Goal: Find specific page/section: Find specific page/section

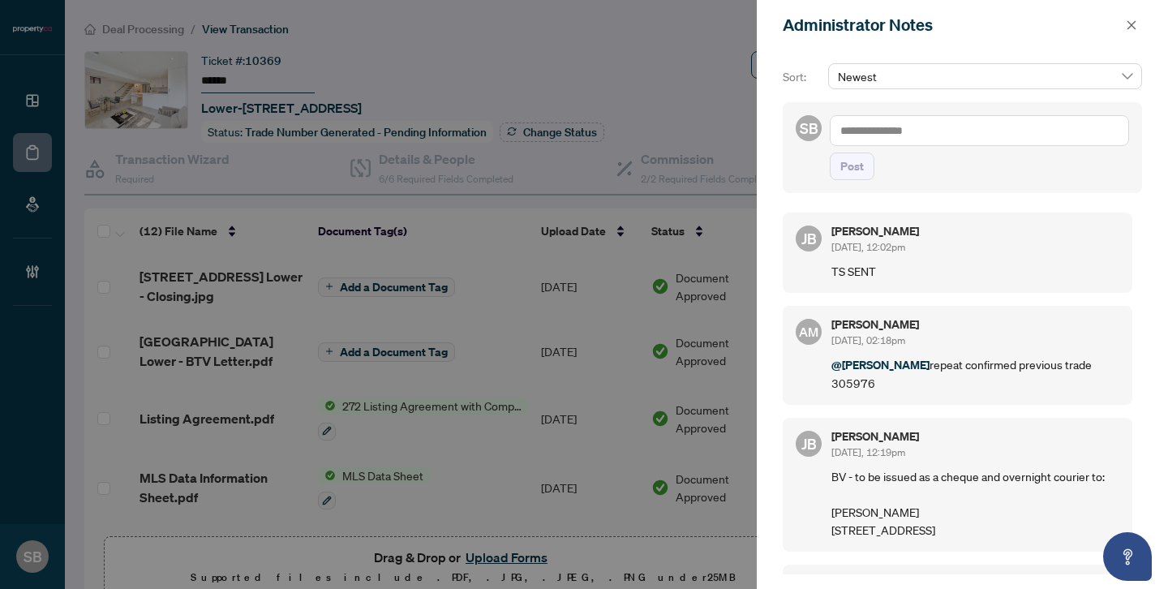
click at [589, 67] on div at bounding box center [584, 294] width 1168 height 589
click at [144, 26] on div at bounding box center [584, 294] width 1168 height 589
click at [1130, 26] on icon "close" at bounding box center [1131, 24] width 11 height 11
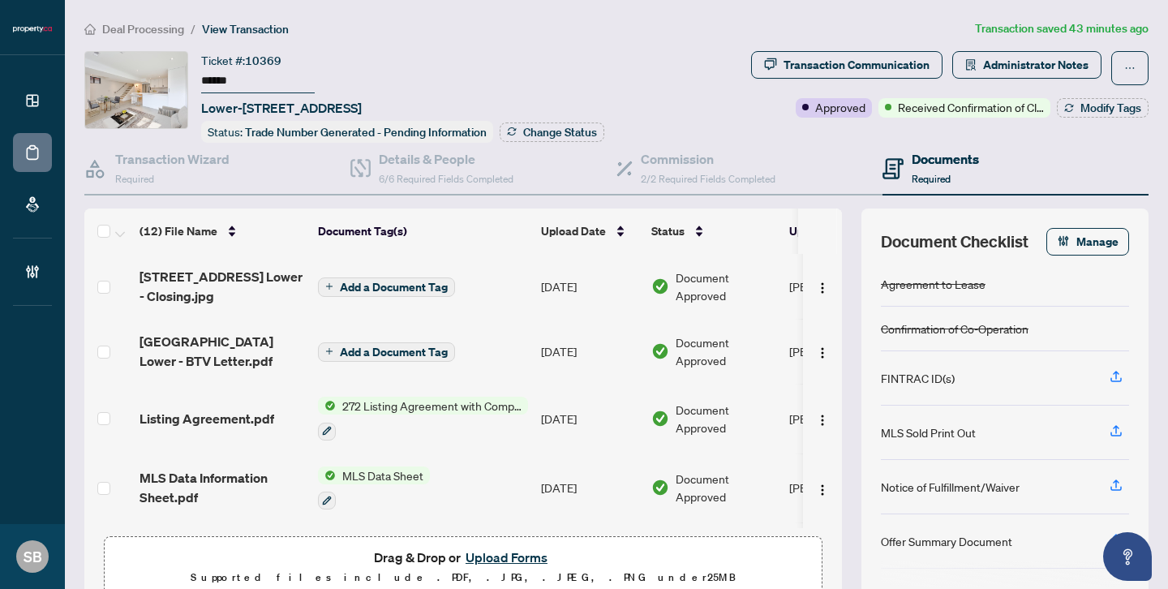
click at [160, 25] on span "Deal Processing" at bounding box center [143, 29] width 82 height 15
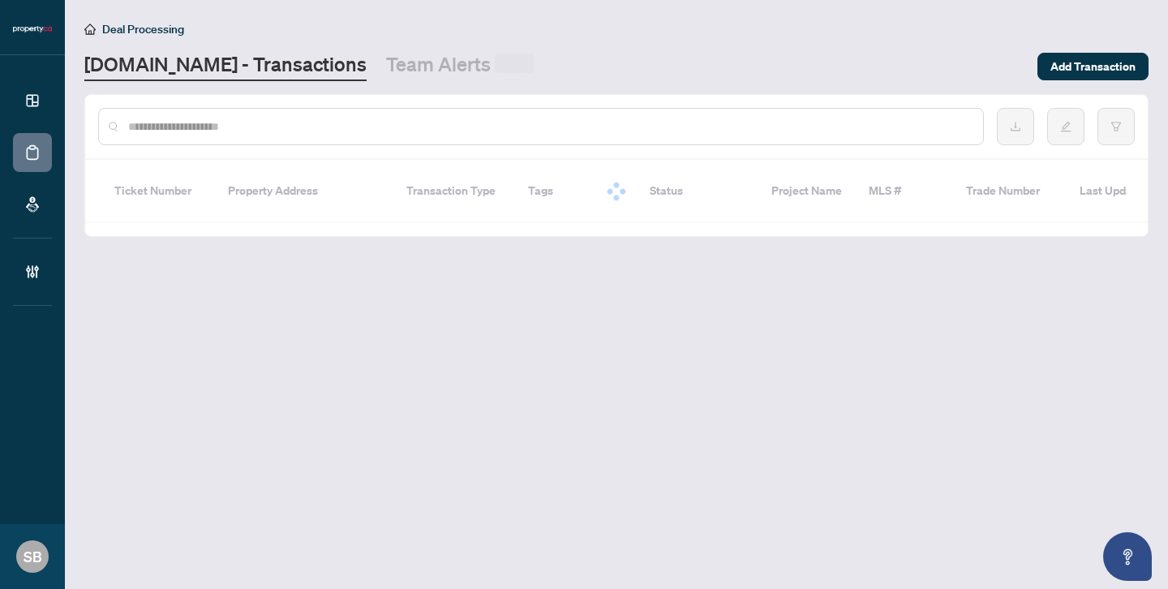
click at [260, 124] on input "text" at bounding box center [549, 127] width 842 height 18
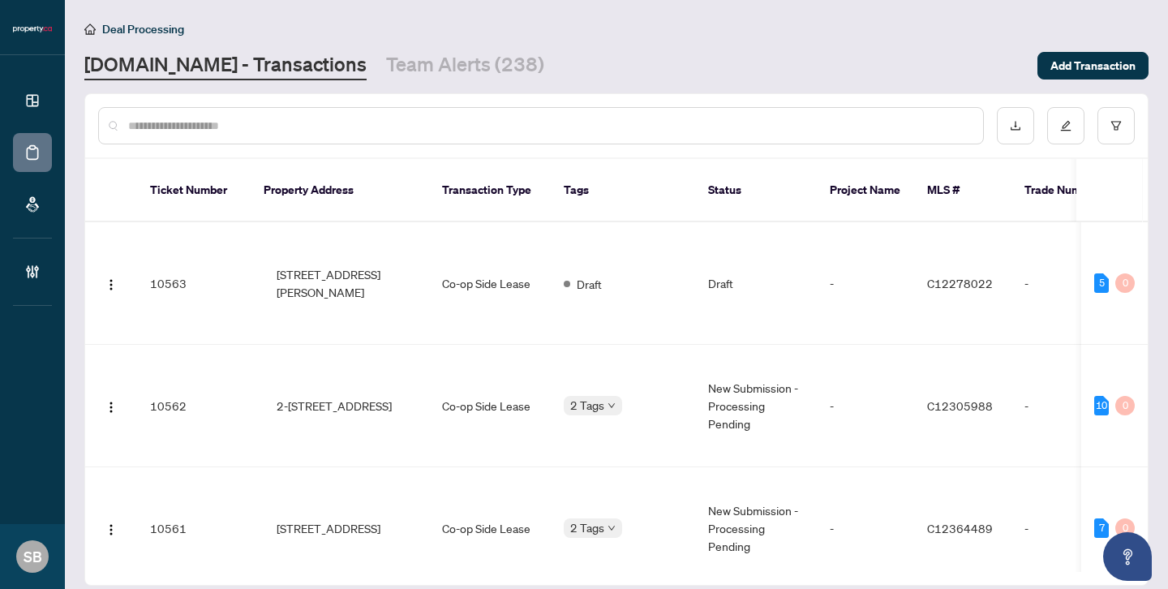
paste input "******"
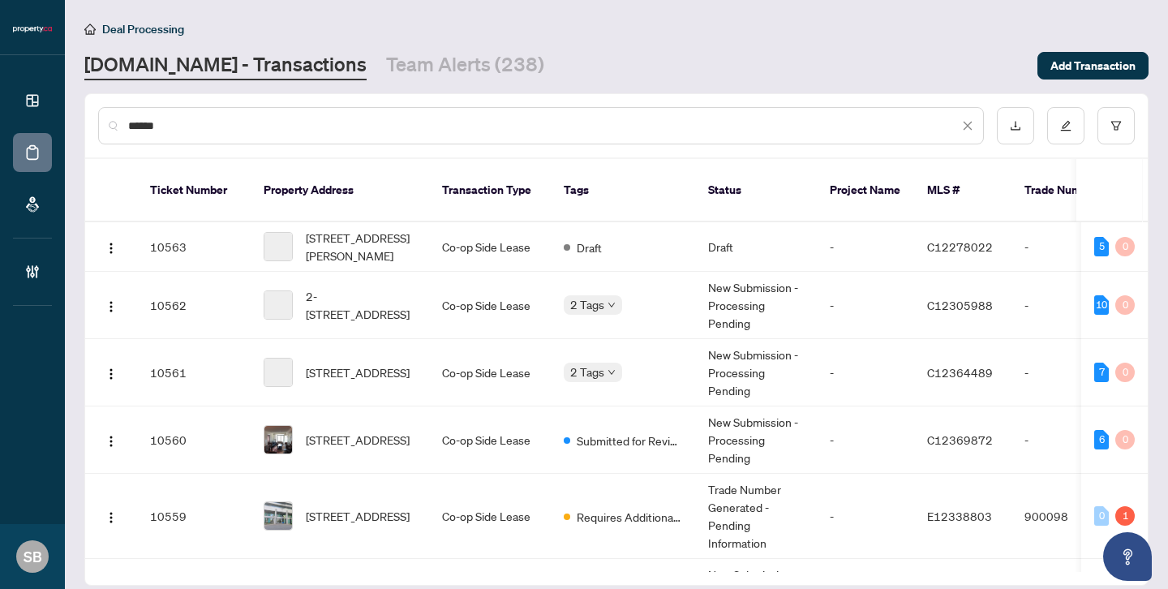
type input "******"
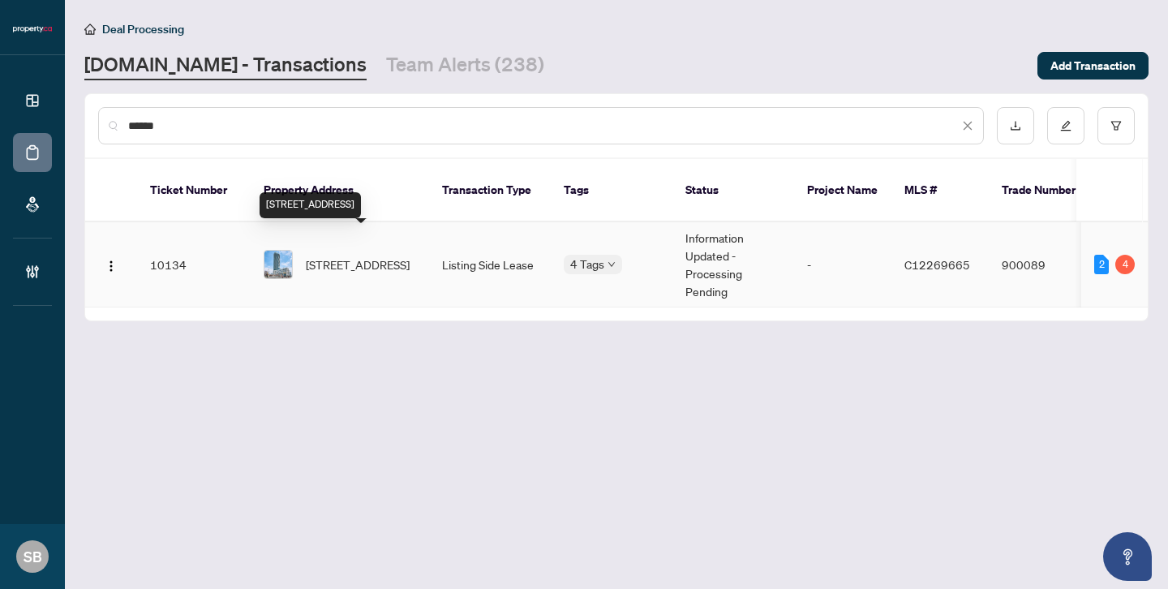
click at [373, 256] on span "[STREET_ADDRESS]" at bounding box center [358, 265] width 104 height 18
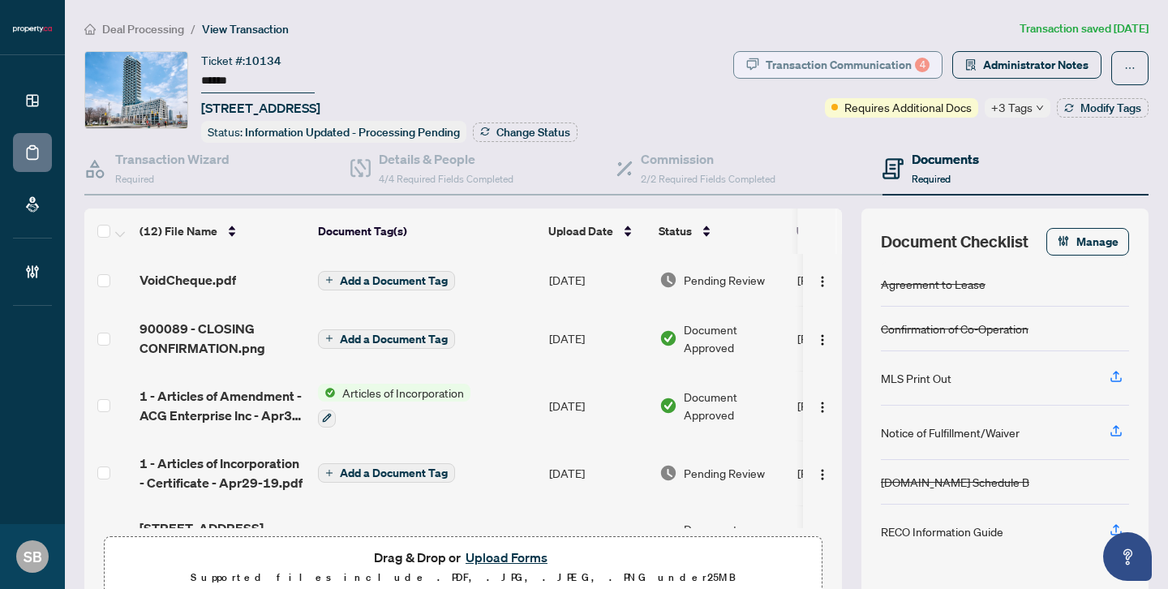
click at [923, 65] on div "4" at bounding box center [922, 65] width 15 height 15
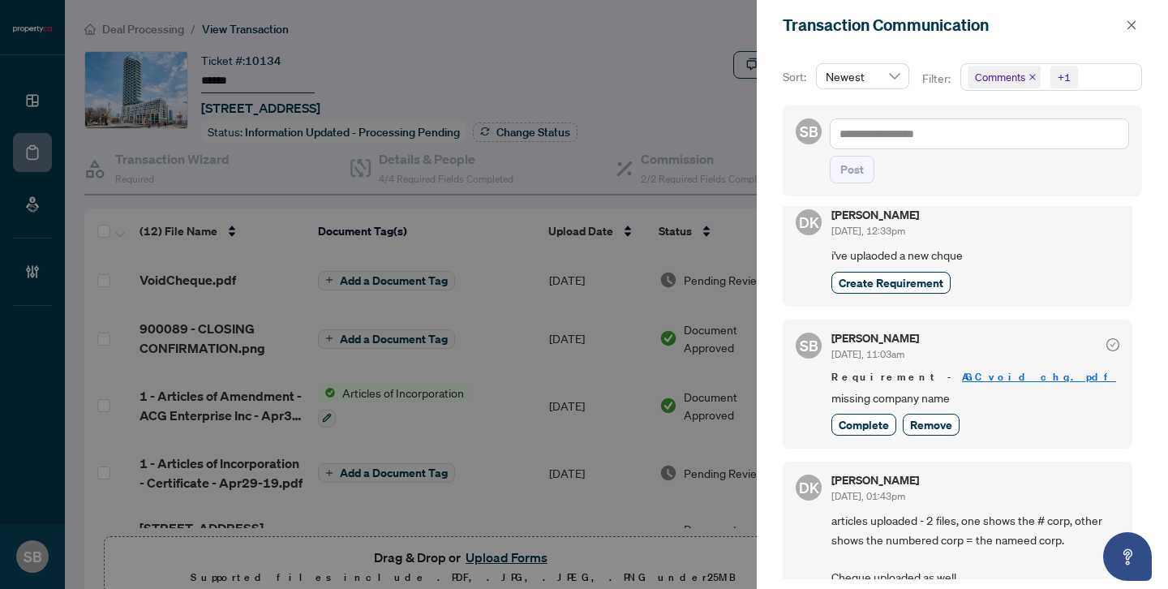
scroll to position [21, 0]
click at [583, 342] on div at bounding box center [584, 294] width 1168 height 589
click at [208, 281] on div at bounding box center [584, 294] width 1168 height 589
click at [1135, 26] on icon "close" at bounding box center [1131, 24] width 11 height 11
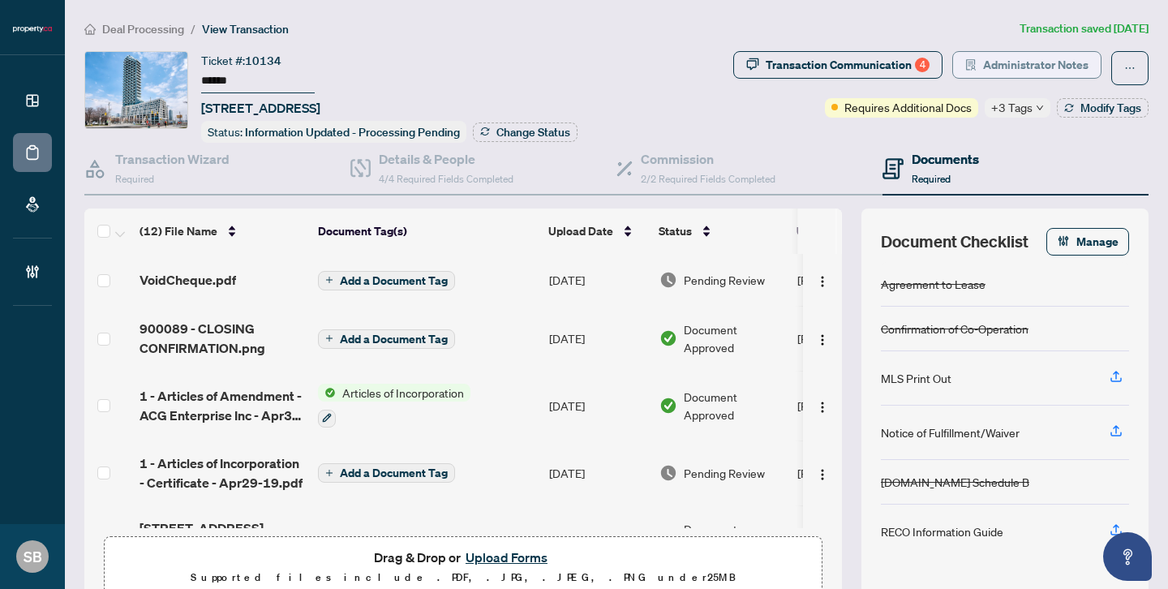
click at [1025, 69] on span "Administrator Notes" at bounding box center [1035, 65] width 105 height 26
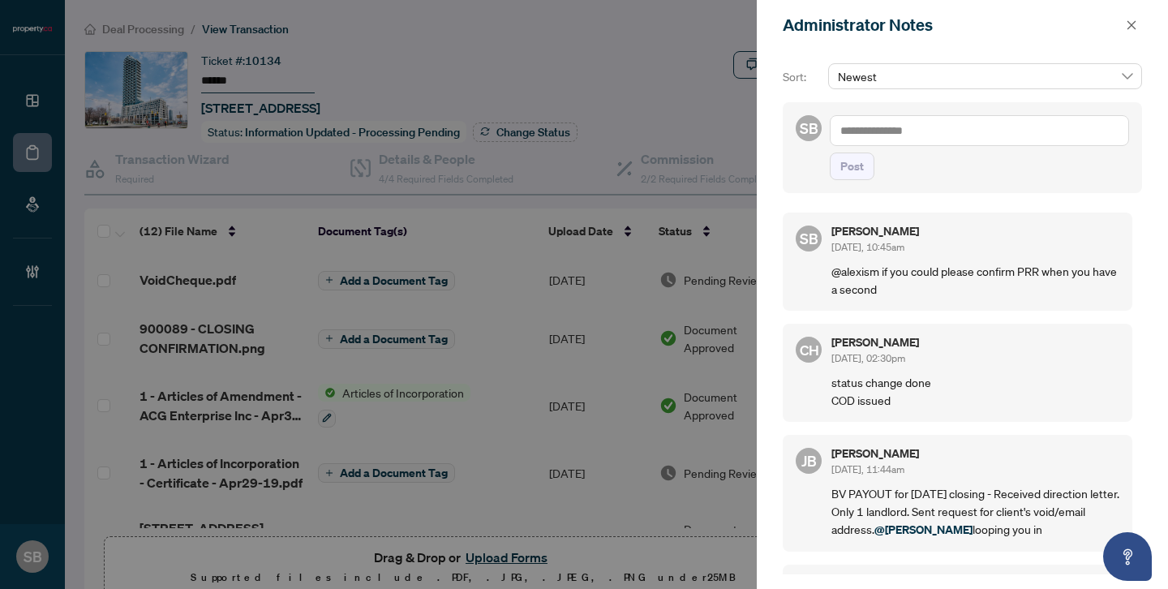
scroll to position [67, 0]
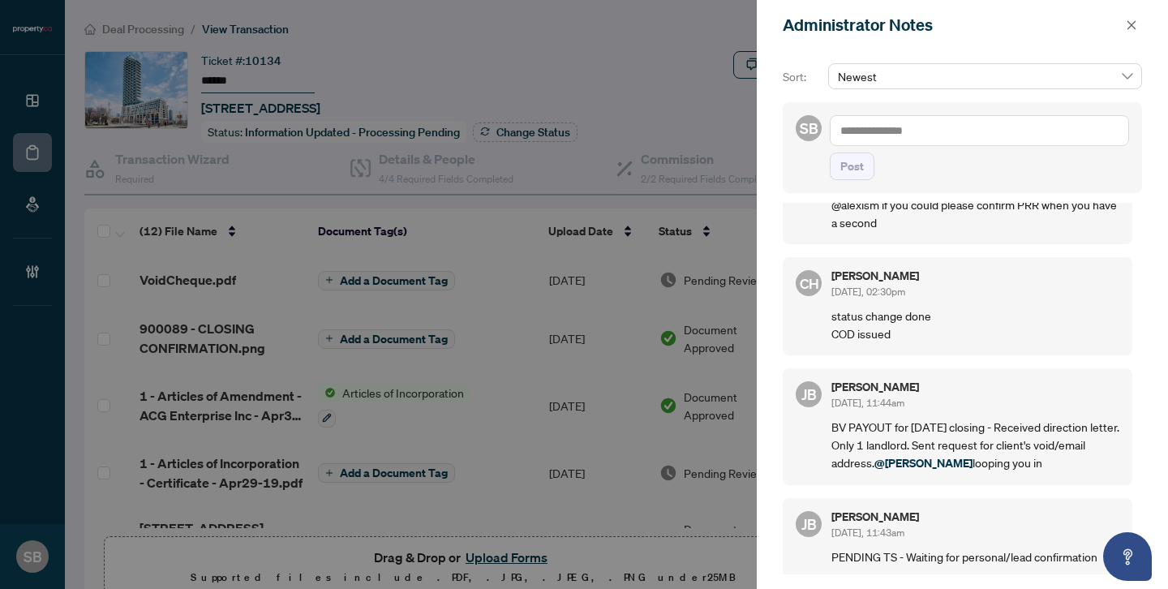
click at [687, 89] on div at bounding box center [584, 294] width 1168 height 589
click at [1140, 16] on span at bounding box center [1131, 24] width 21 height 19
click at [1137, 28] on button "button" at bounding box center [1131, 24] width 21 height 19
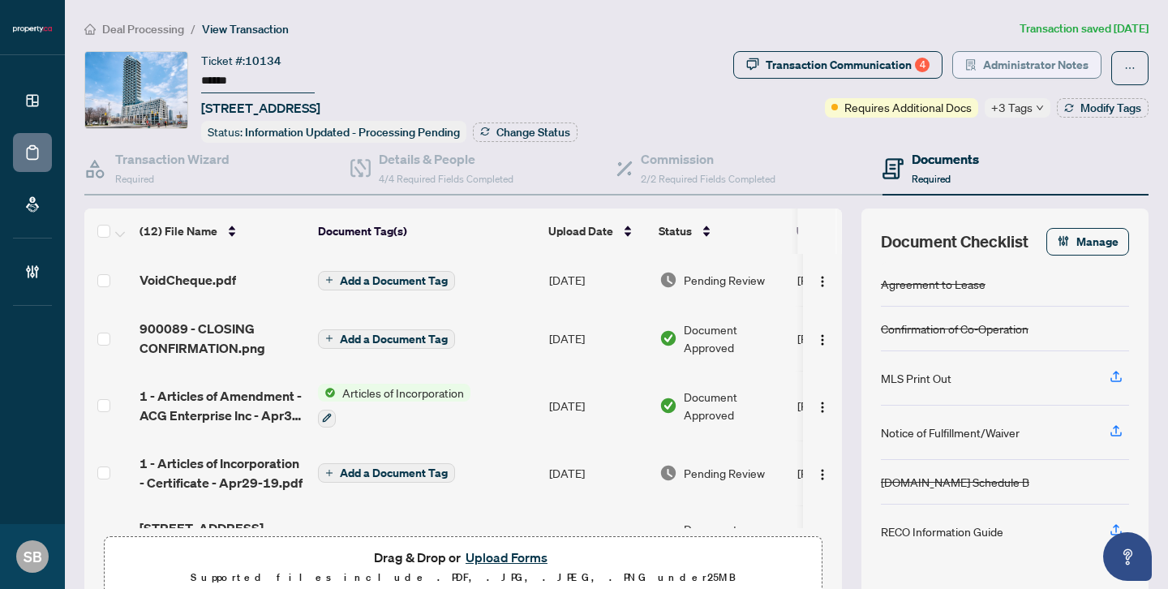
click at [995, 67] on span "Administrator Notes" at bounding box center [1035, 65] width 105 height 26
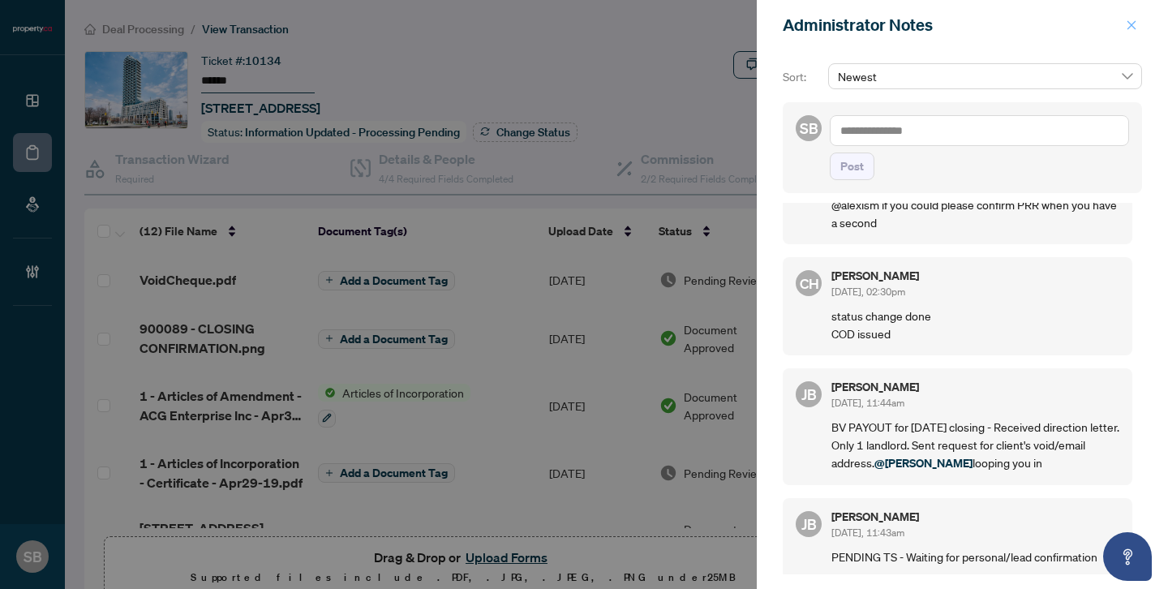
click at [1128, 32] on span "button" at bounding box center [1131, 25] width 11 height 26
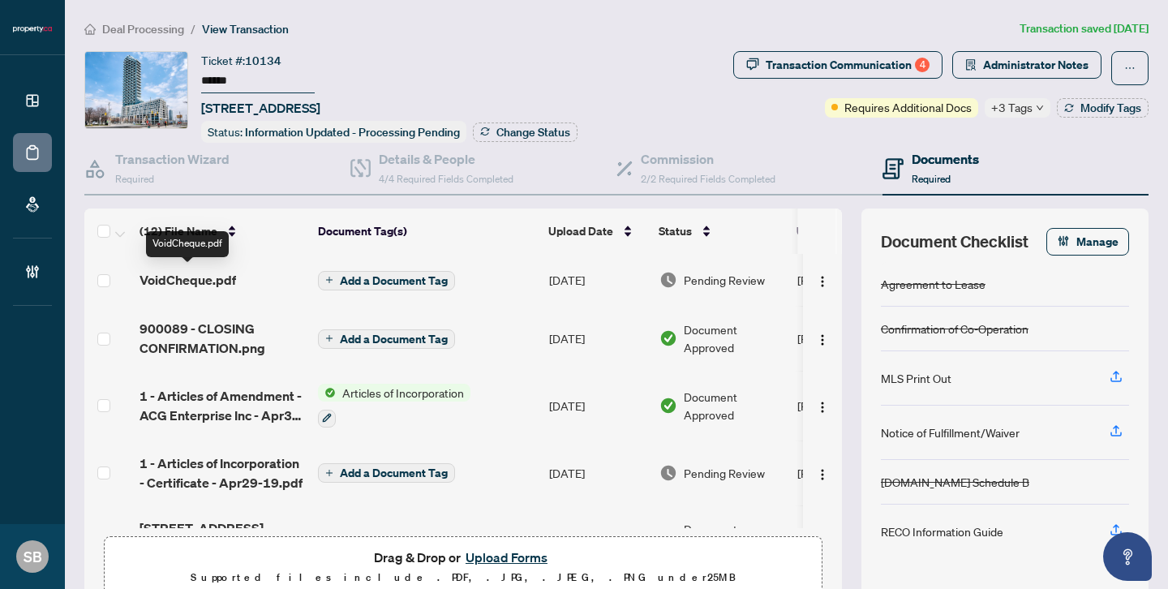
click at [224, 284] on span "VoidCheque.pdf" at bounding box center [188, 279] width 97 height 19
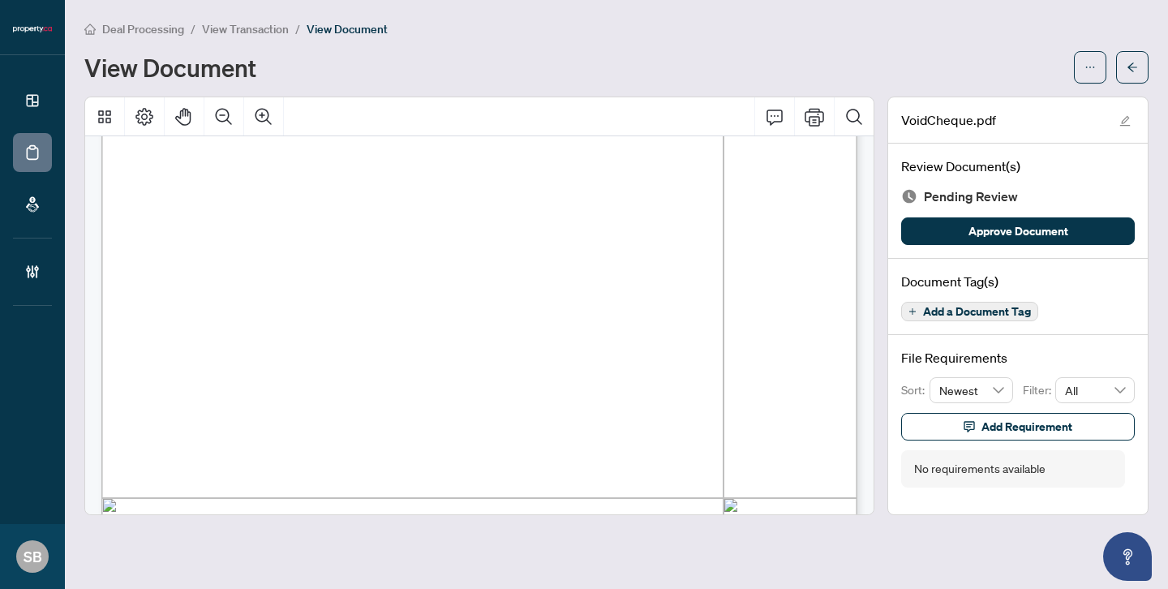
scroll to position [273, 0]
